Goal: Complete application form: Complete application form

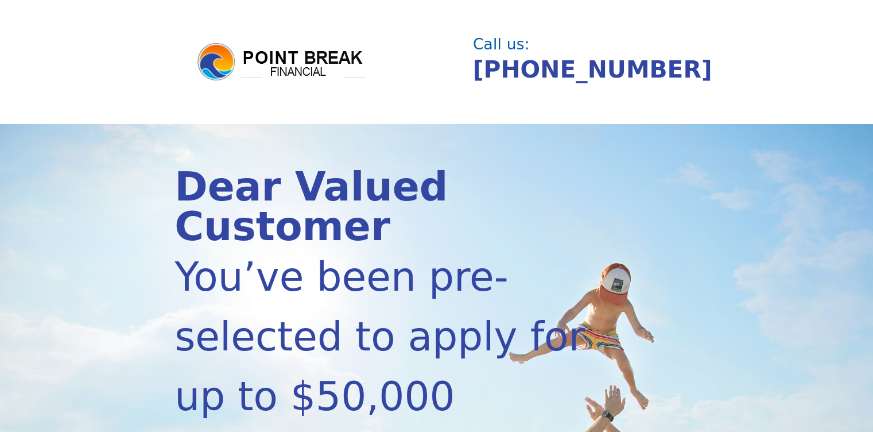
scroll to position [382, 0]
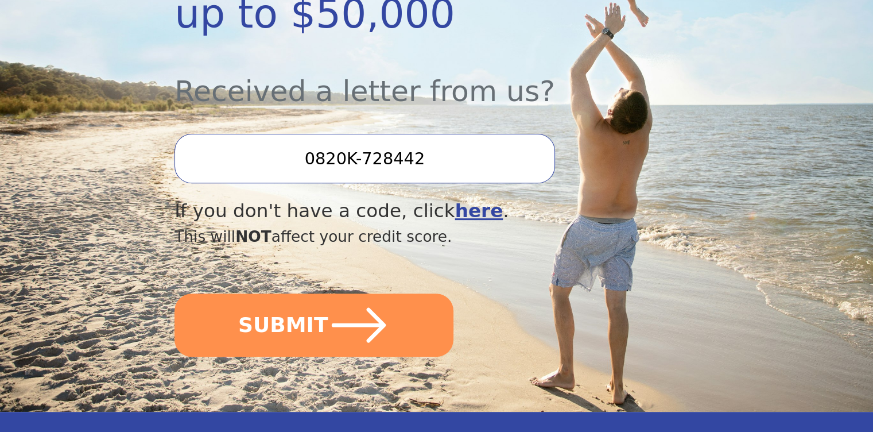
click at [248, 293] on button "SUBMIT" at bounding box center [314, 324] width 279 height 63
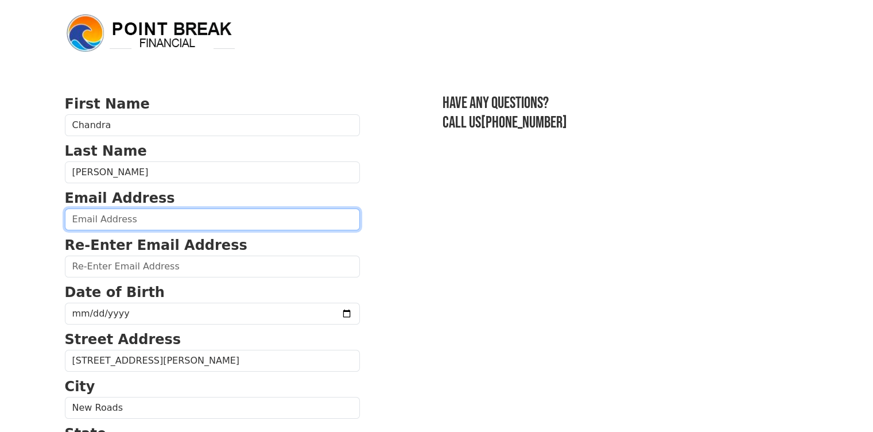
click at [125, 222] on input "email" at bounding box center [212, 219] width 295 height 22
type input "[EMAIL_ADDRESS][DOMAIN_NAME]"
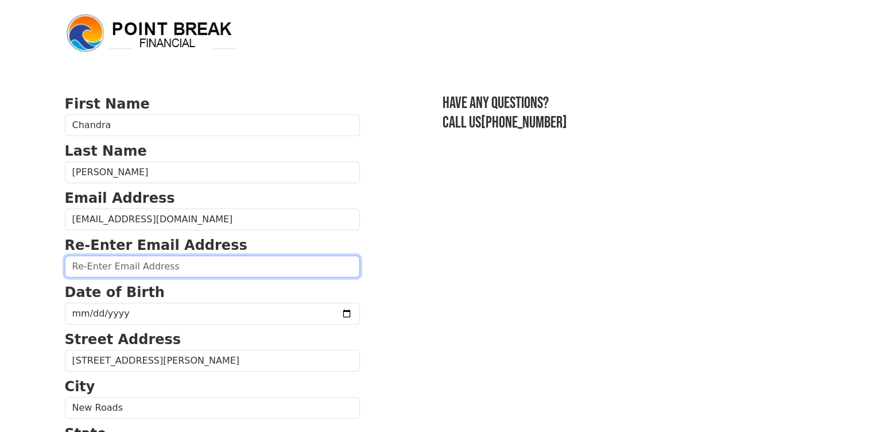
type input "chandradoughty@gmail.com"
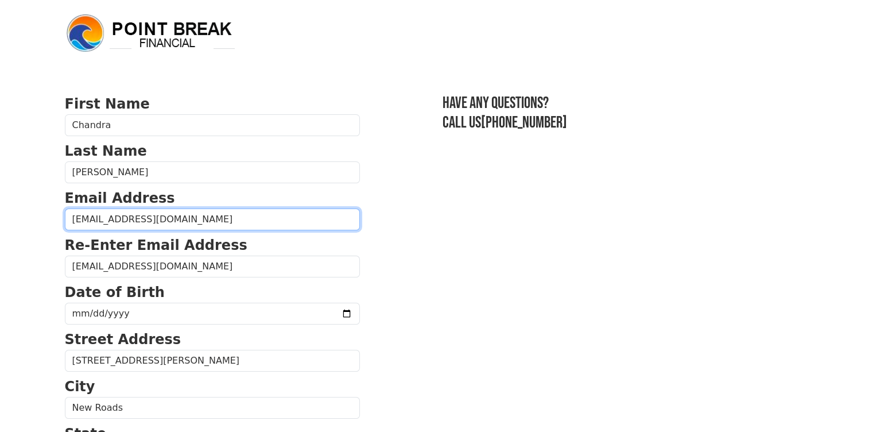
type input "(318) 730-3347"
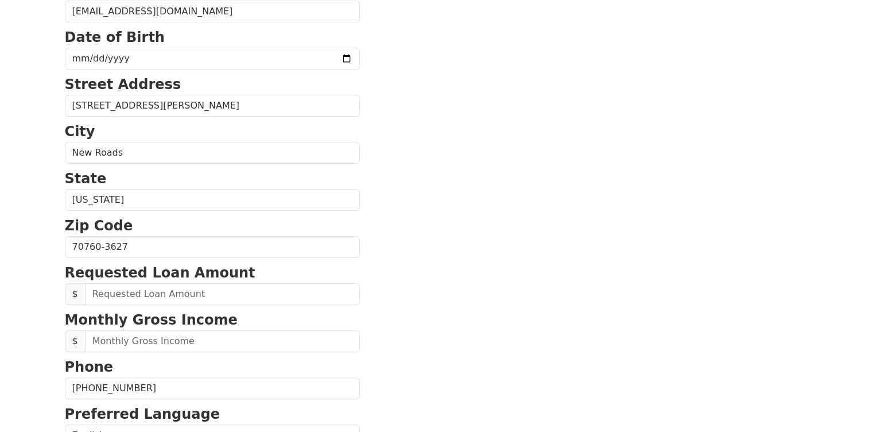
scroll to position [137, 0]
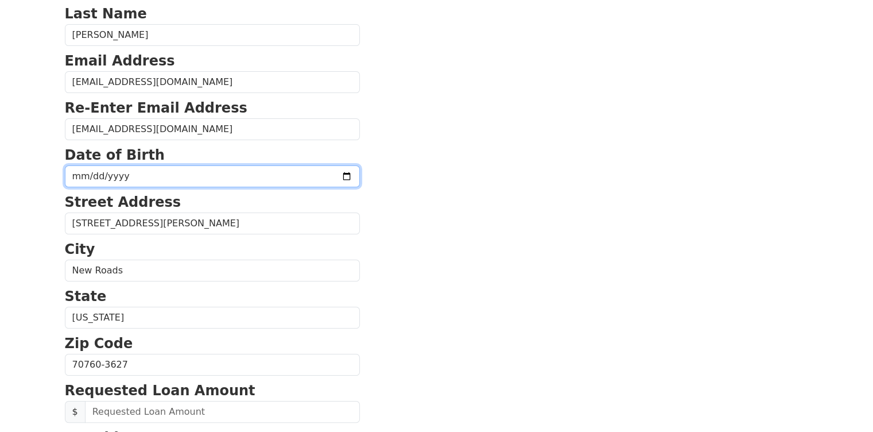
click at [130, 172] on input "date" at bounding box center [212, 176] width 295 height 22
type input "1981-08-18"
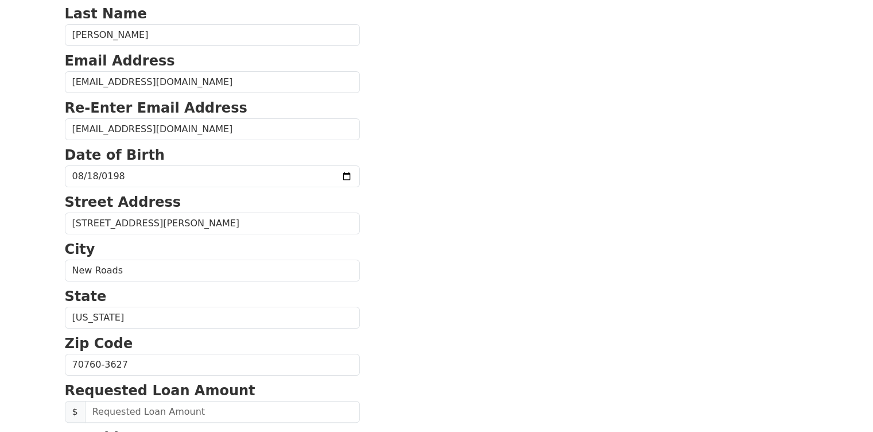
click at [551, 274] on section "First Name Chandra Last Name Autin Email Address chandradoughty@gmail.com Re-En…" at bounding box center [437, 365] width 744 height 819
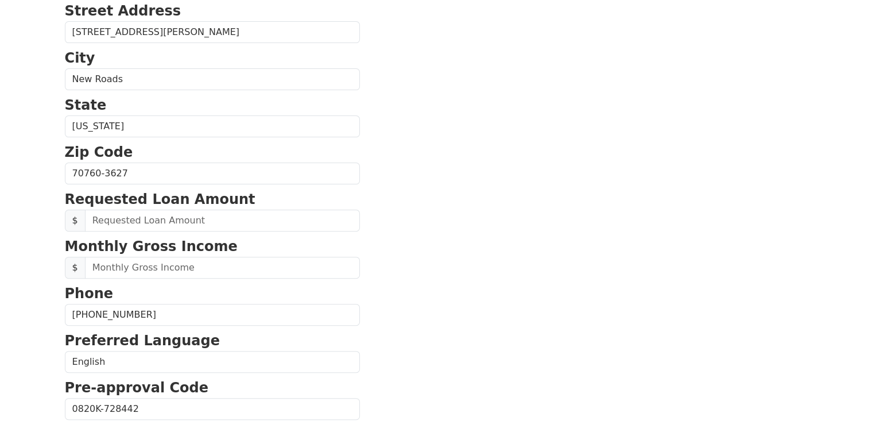
scroll to position [424, 0]
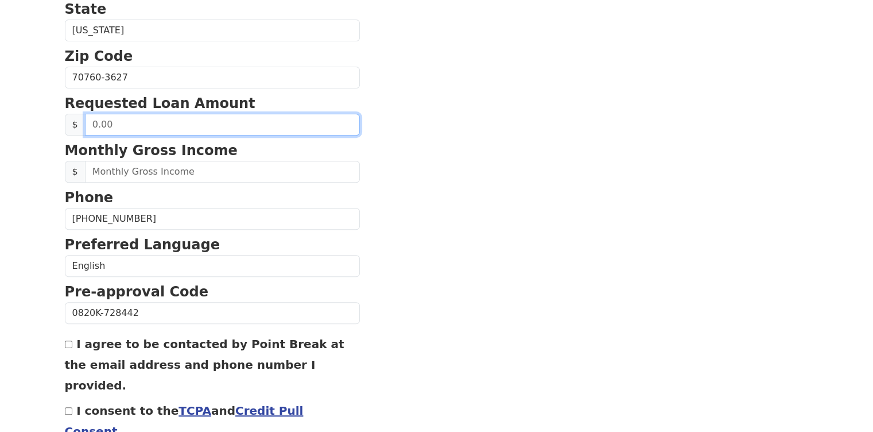
click at [121, 129] on input "text" at bounding box center [222, 125] width 275 height 22
type input "20,000.00"
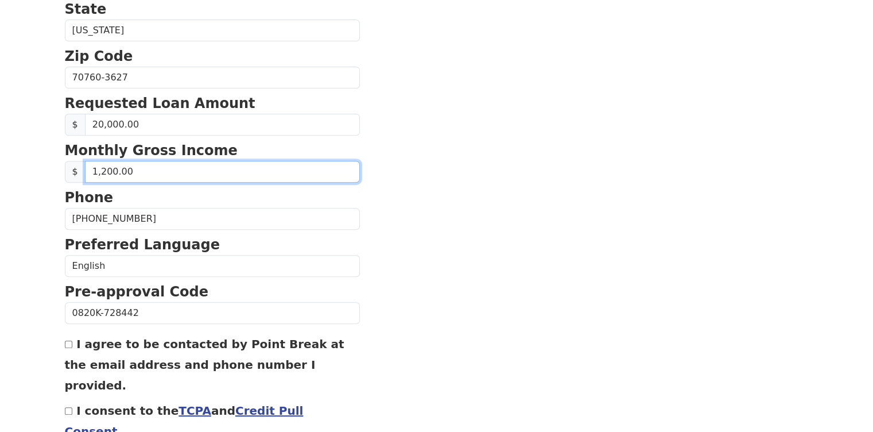
type input "12,000.00"
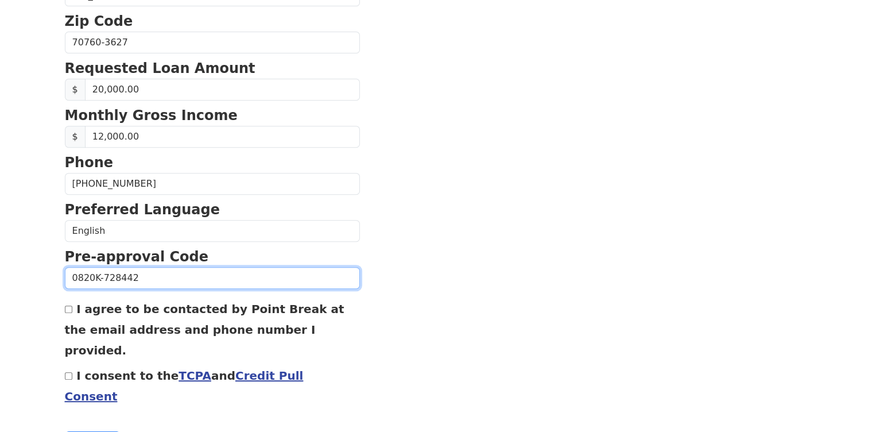
scroll to position [478, 0]
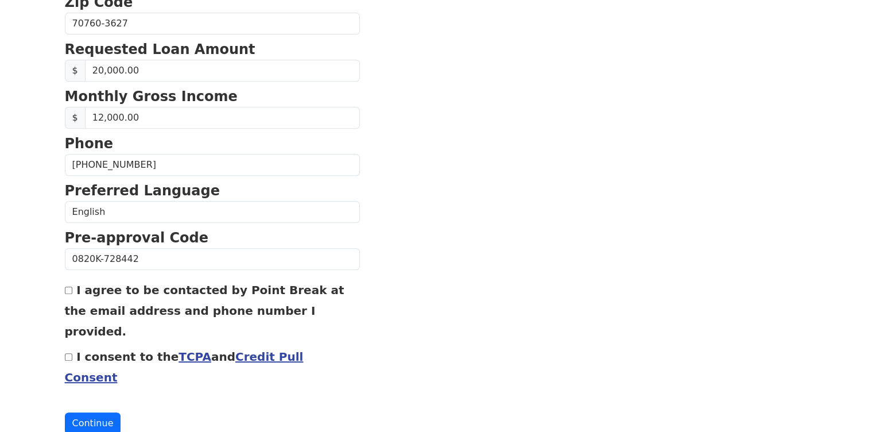
click at [67, 287] on input "I agree to be contacted by Point Break at the email address and phone number I …" at bounding box center [68, 290] width 7 height 7
checkbox input "true"
click at [71, 353] on input "I consent to the TCPA and Credit Pull Consent" at bounding box center [68, 356] width 7 height 7
checkbox input "true"
click at [95, 412] on button "Continue" at bounding box center [93, 423] width 56 height 22
